Goal: Task Accomplishment & Management: Manage account settings

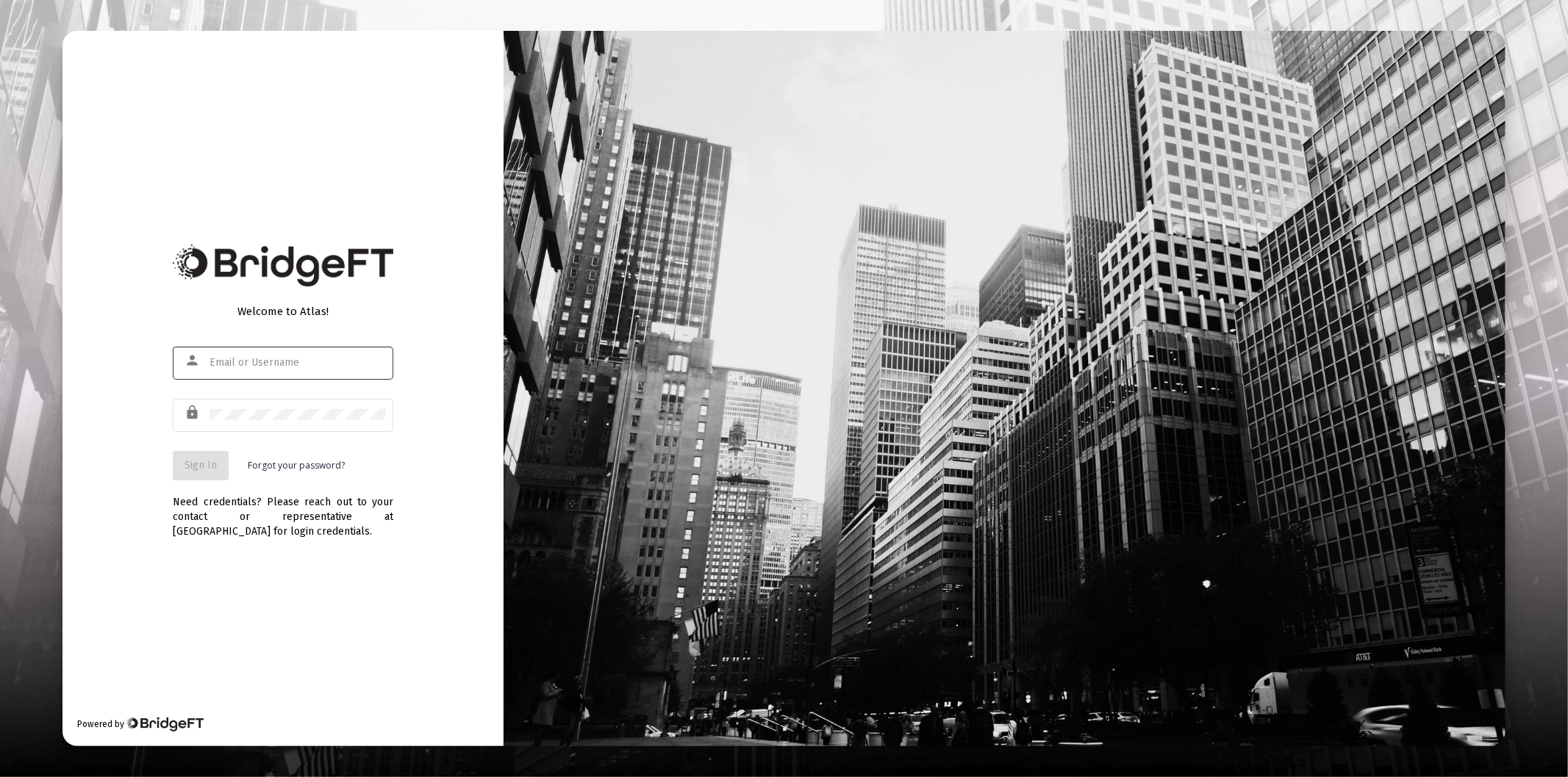
click at [274, 362] on input "text" at bounding box center [297, 363] width 176 height 12
type input "[PERSON_NAME][EMAIL_ADDRESS][DOMAIN_NAME]"
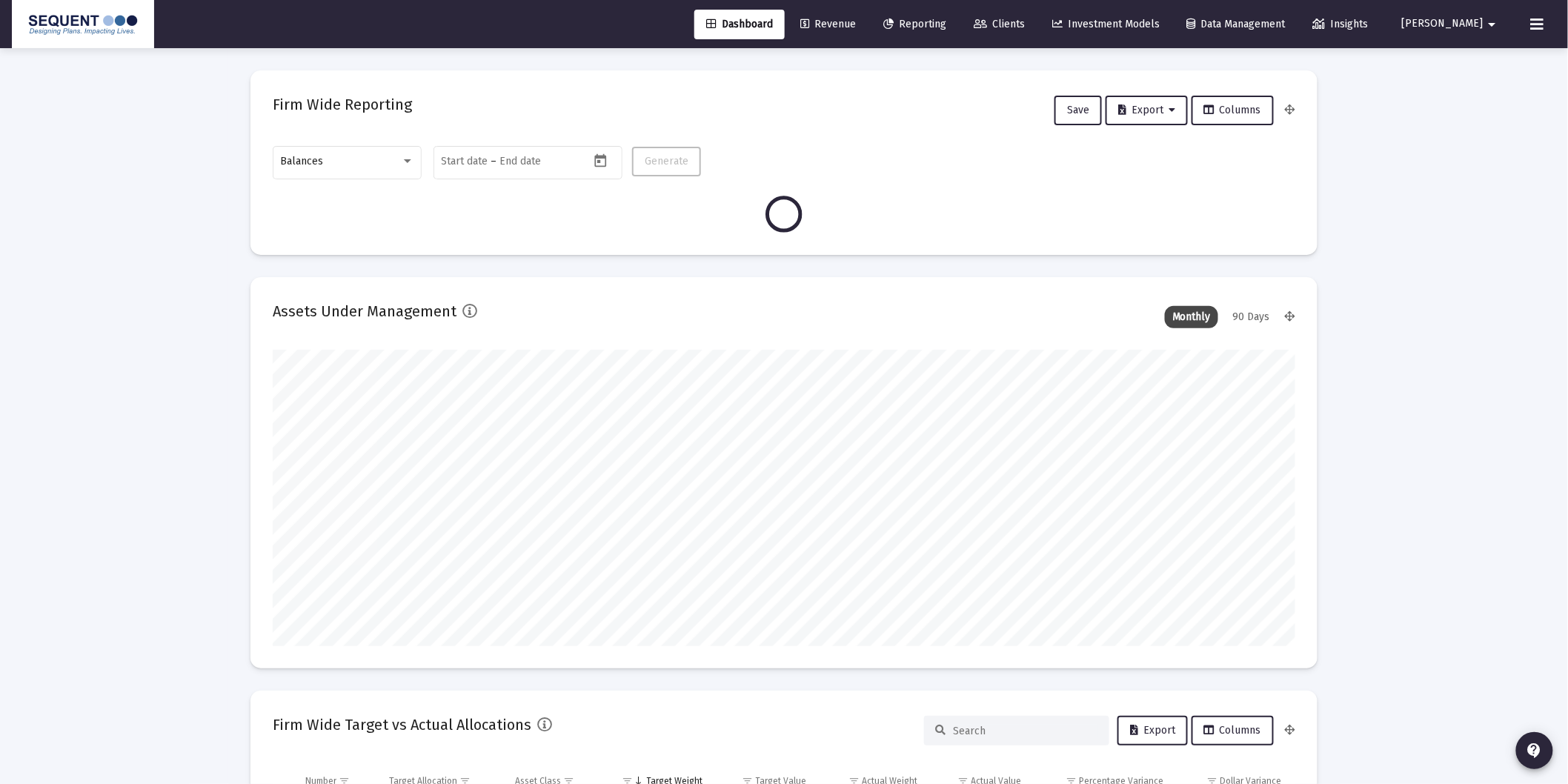
scroll to position [296, 550]
type input "[DATE]"
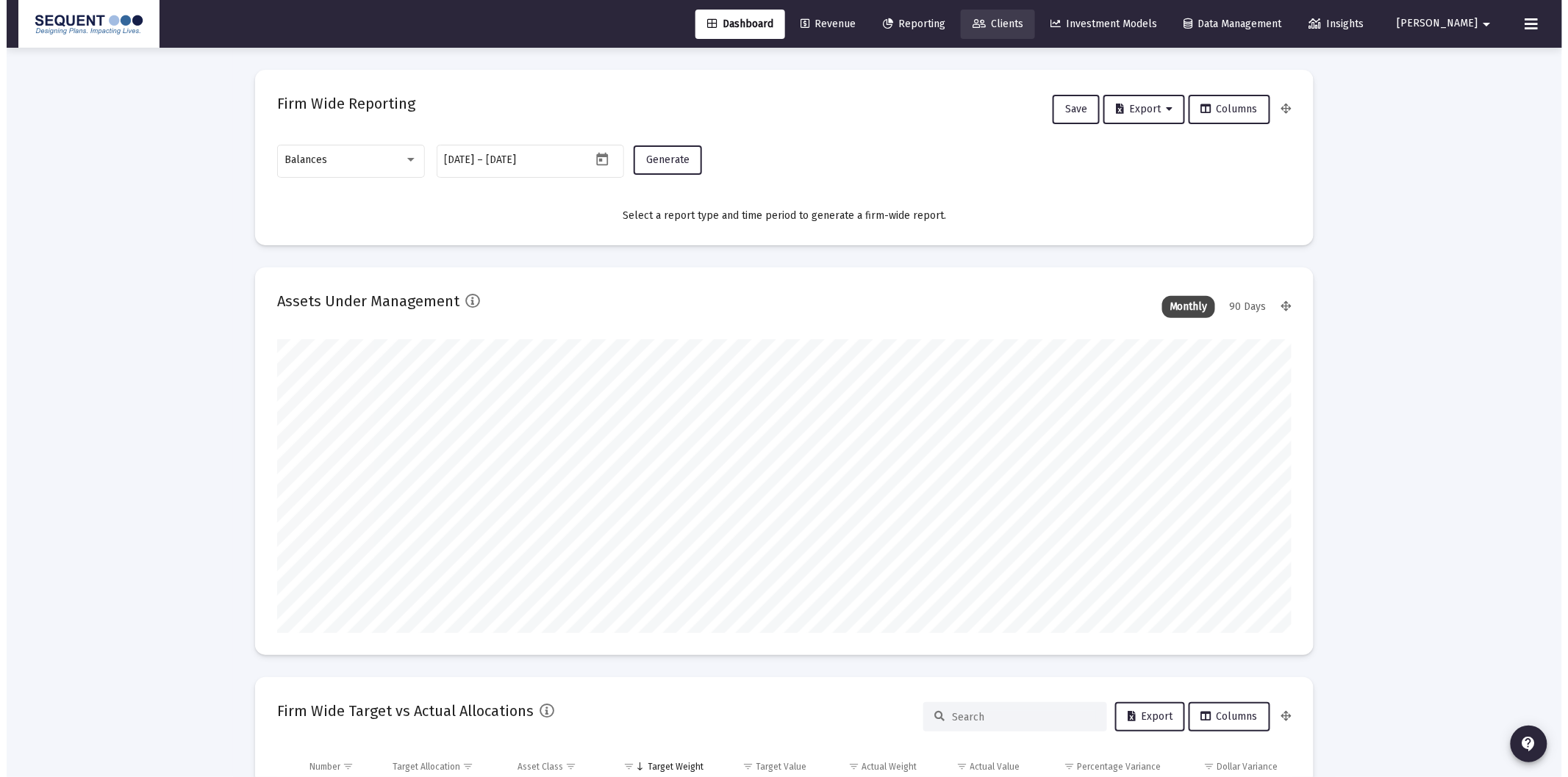
scroll to position [294, 473]
click at [1016, 20] on span "Clients" at bounding box center [991, 23] width 51 height 13
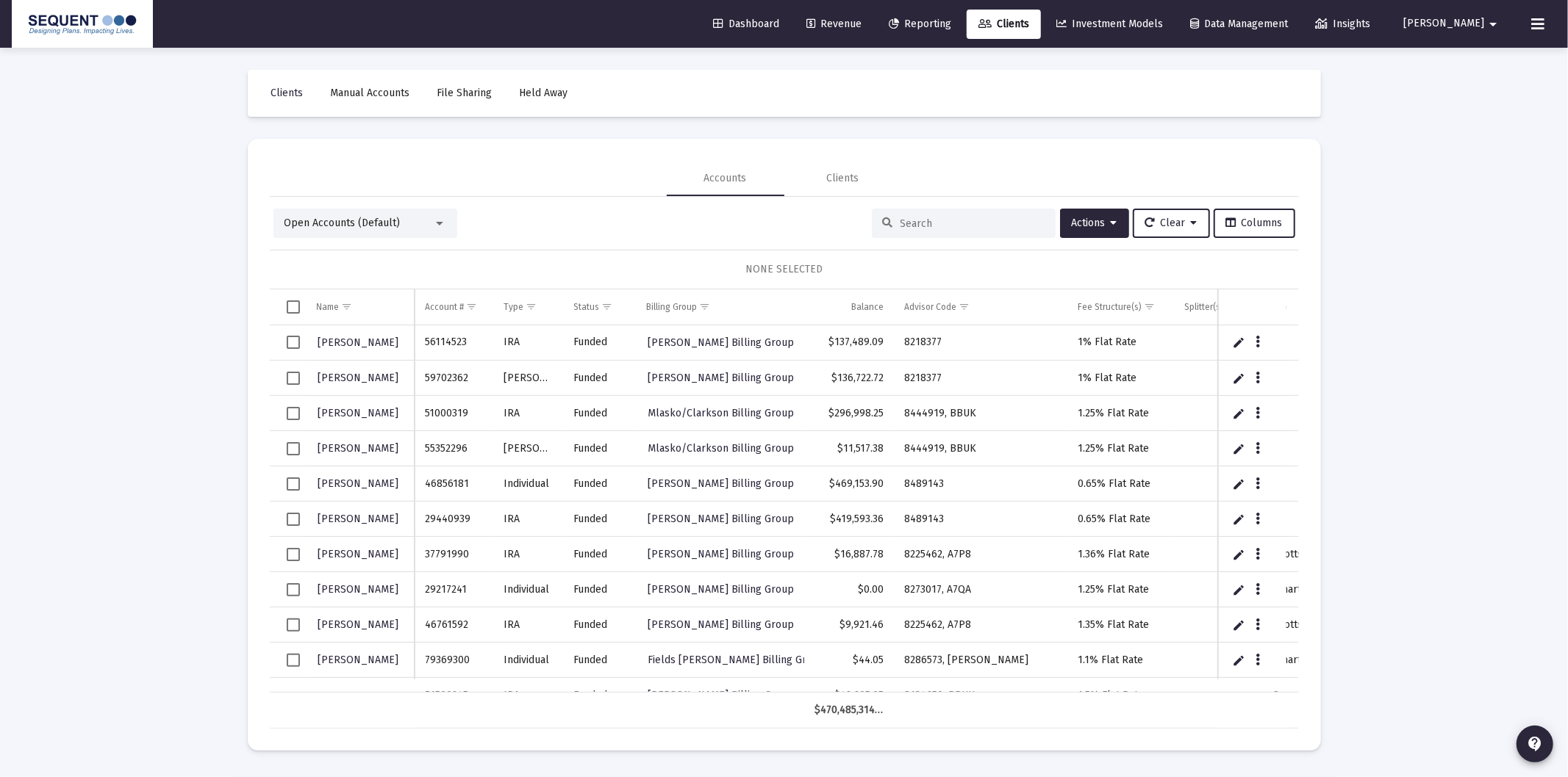
click at [923, 226] on input at bounding box center [973, 223] width 144 height 13
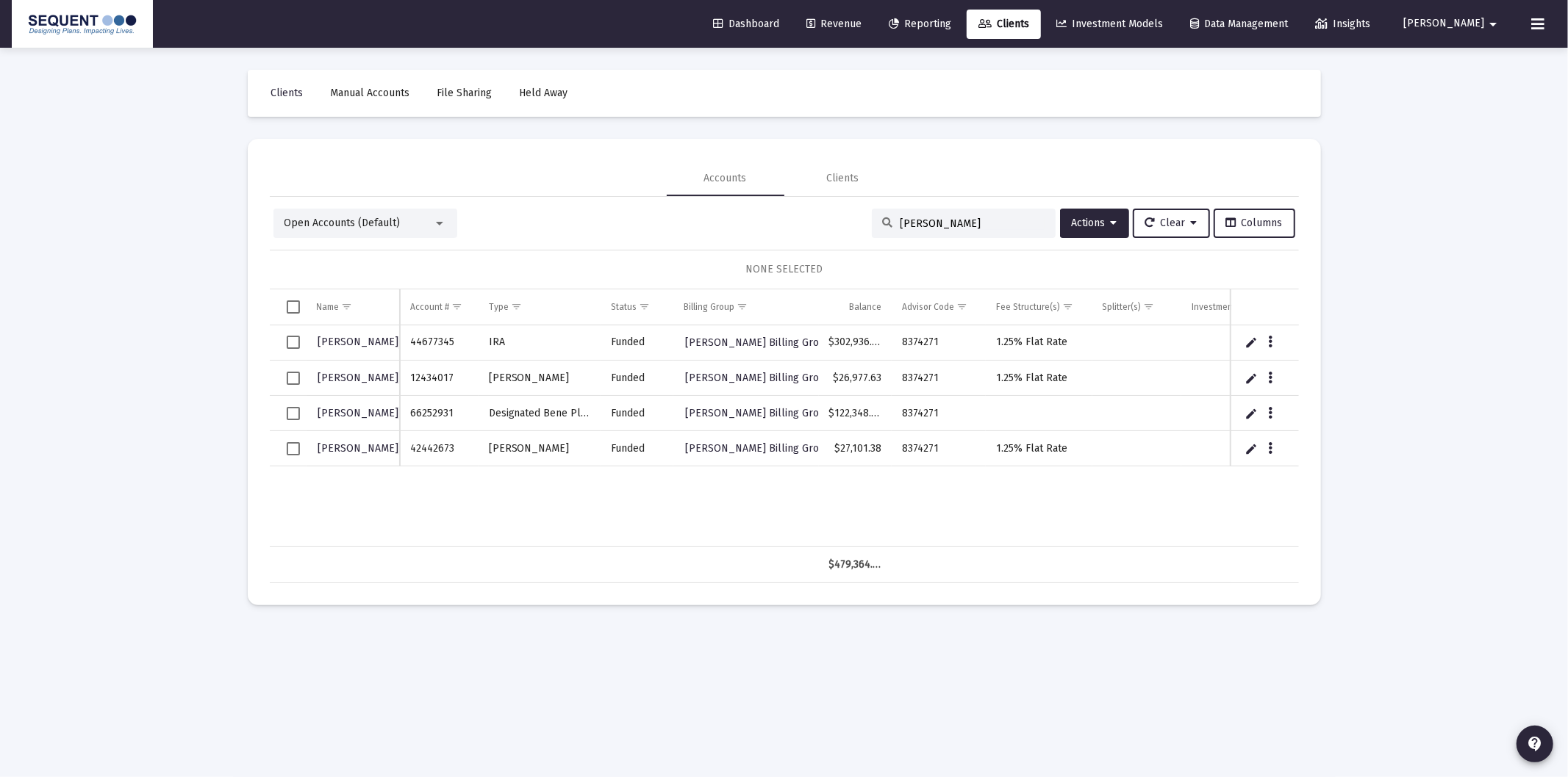
type input "[PERSON_NAME]"
click at [296, 417] on span "Select row" at bounding box center [294, 414] width 13 height 13
click at [1079, 230] on button "Actions" at bounding box center [1094, 223] width 69 height 30
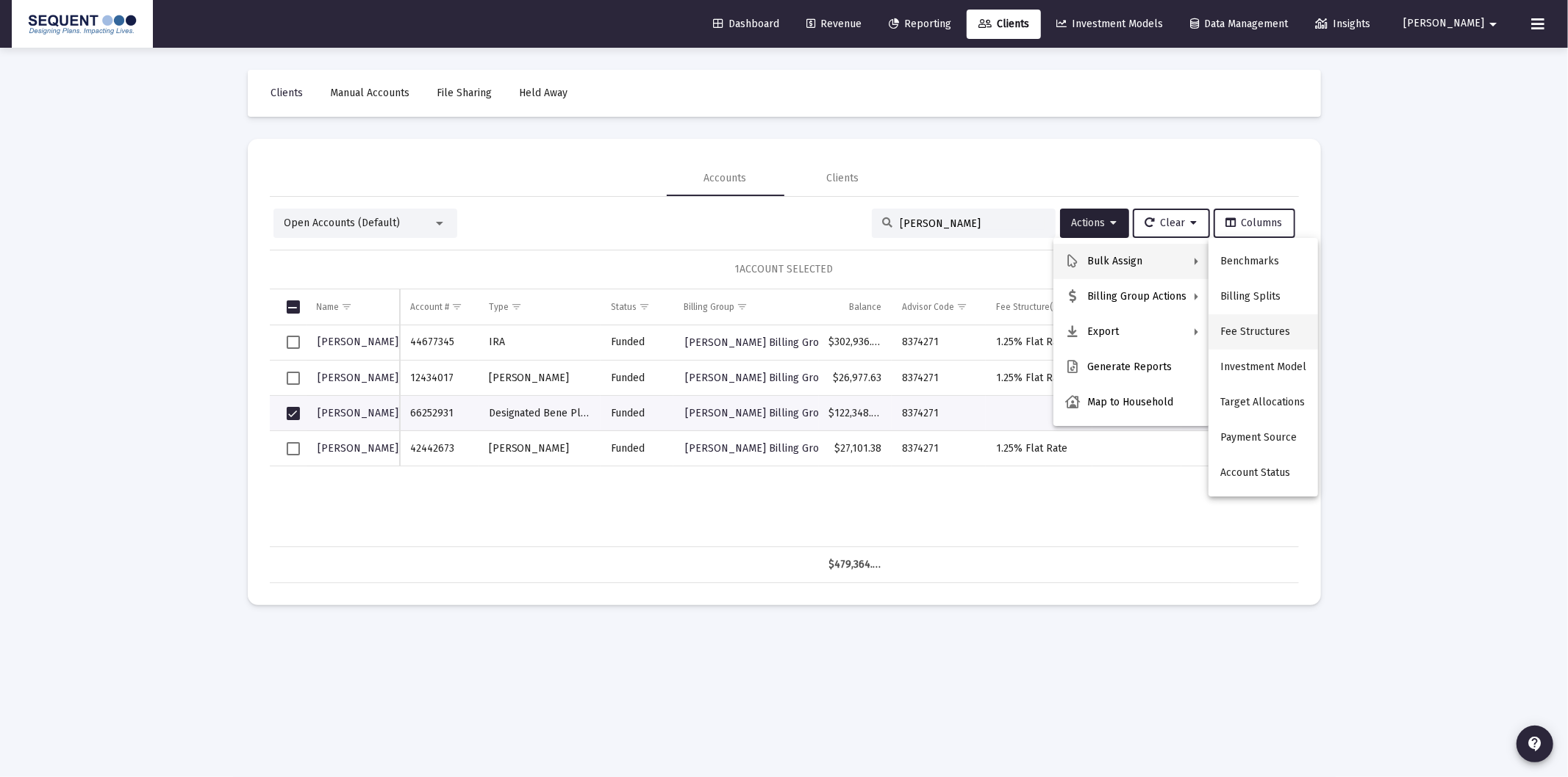
click at [1255, 340] on button "Fee Structures" at bounding box center [1264, 332] width 110 height 36
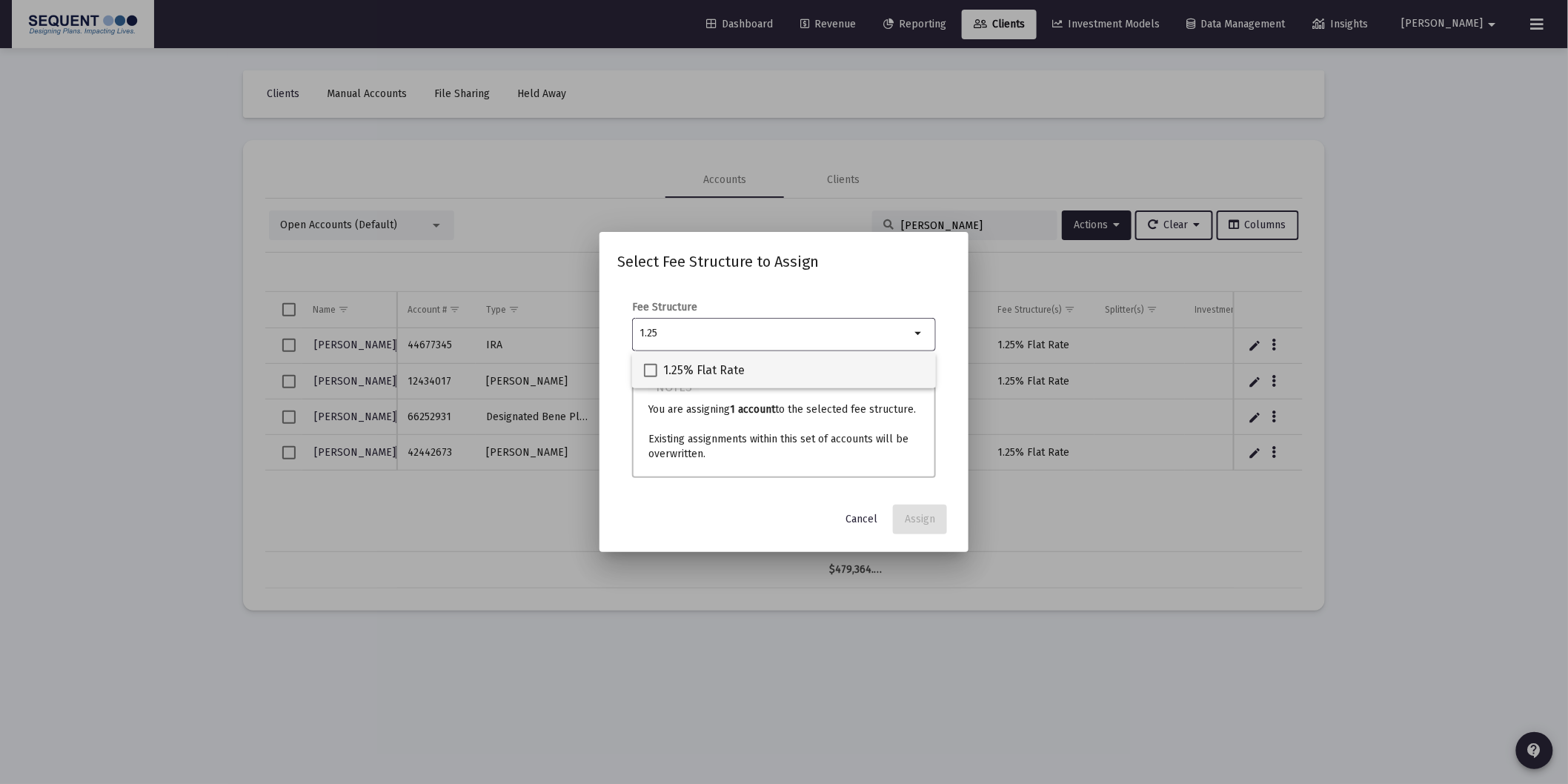
type input "1.25"
click at [717, 372] on span "1.25% Flat Rate" at bounding box center [704, 370] width 82 height 17
click at [651, 377] on input "1.25% Flat Rate" at bounding box center [650, 377] width 1 height 1
checkbox input "true"
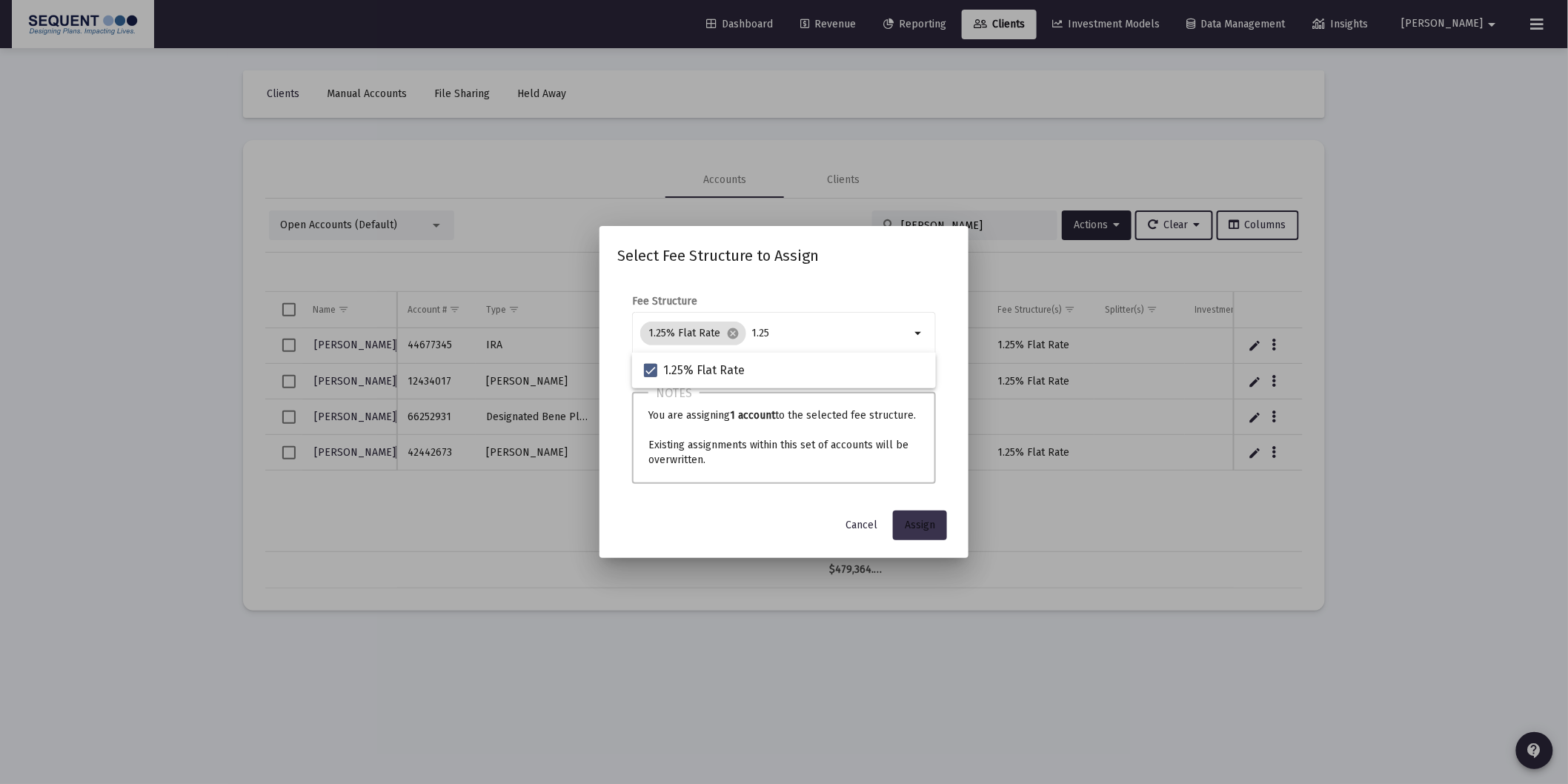
click at [919, 524] on span "Assign" at bounding box center [919, 525] width 30 height 13
